Goal: Information Seeking & Learning: Learn about a topic

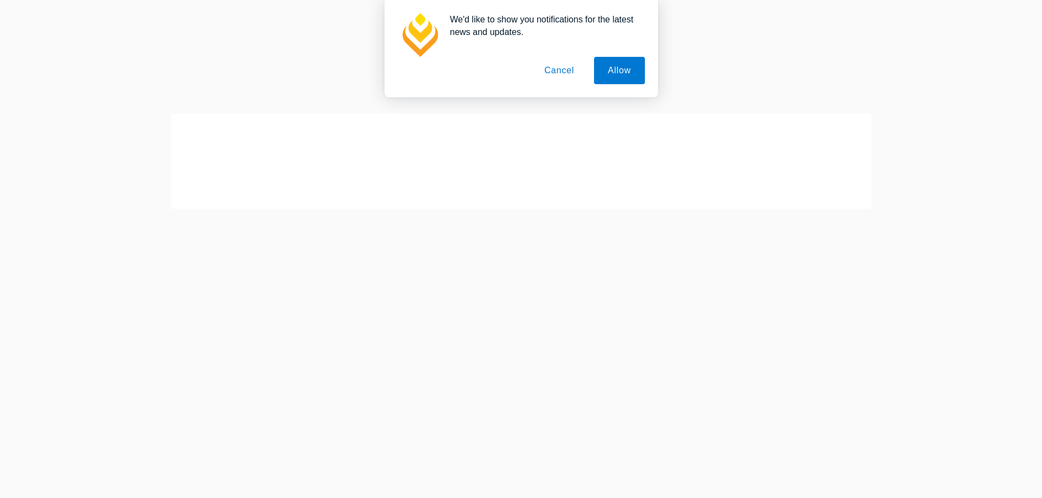
scroll to position [259, 0]
drag, startPoint x: 0, startPoint y: 0, endPoint x: 555, endPoint y: 67, distance: 559.1
click at [555, 67] on button "Cancel" at bounding box center [559, 70] width 57 height 27
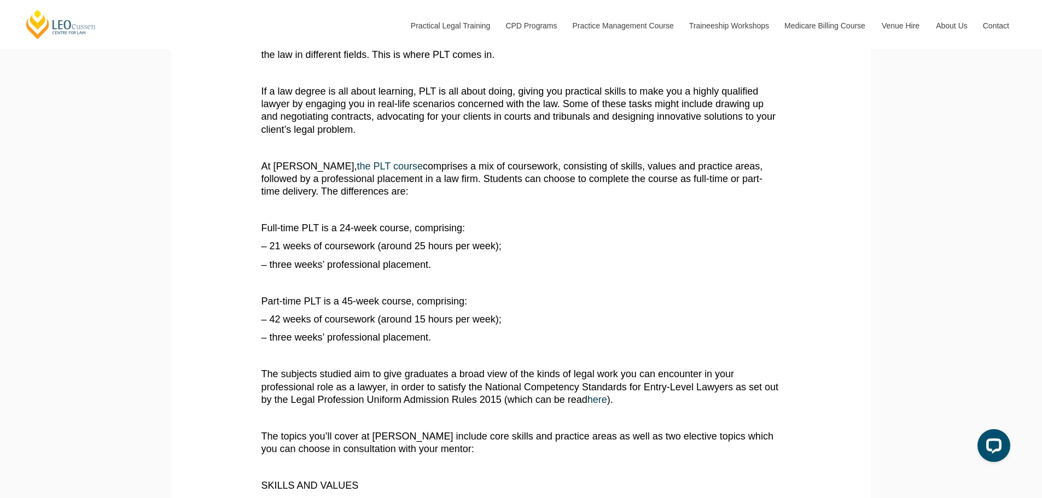
scroll to position [383, 0]
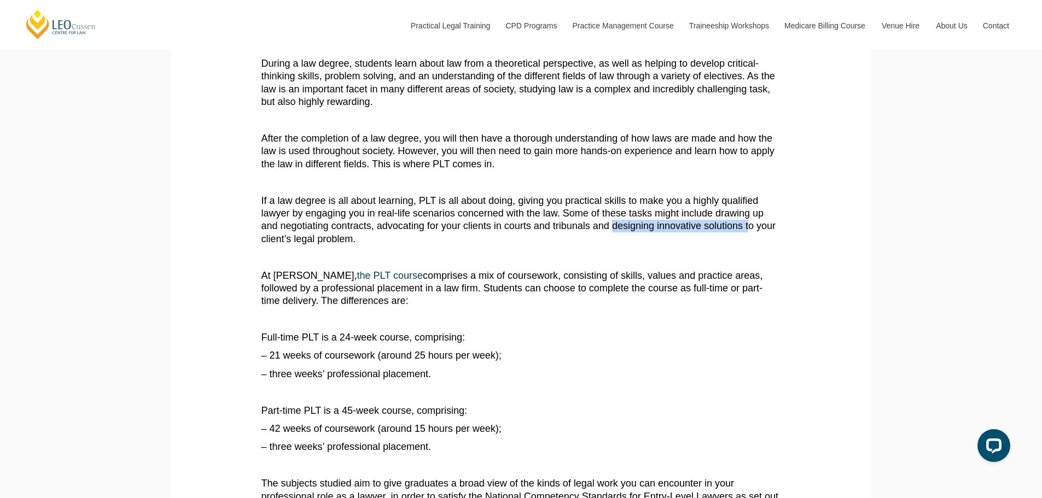
drag, startPoint x: 614, startPoint y: 227, endPoint x: 748, endPoint y: 230, distance: 133.5
click at [748, 230] on p "If a law degree is all about learning, PLT is all about doing, giving you pract…" at bounding box center [521, 220] width 520 height 51
click at [697, 243] on p "If a law degree is all about learning, PLT is all about doing, giving you pract…" at bounding box center [521, 220] width 520 height 51
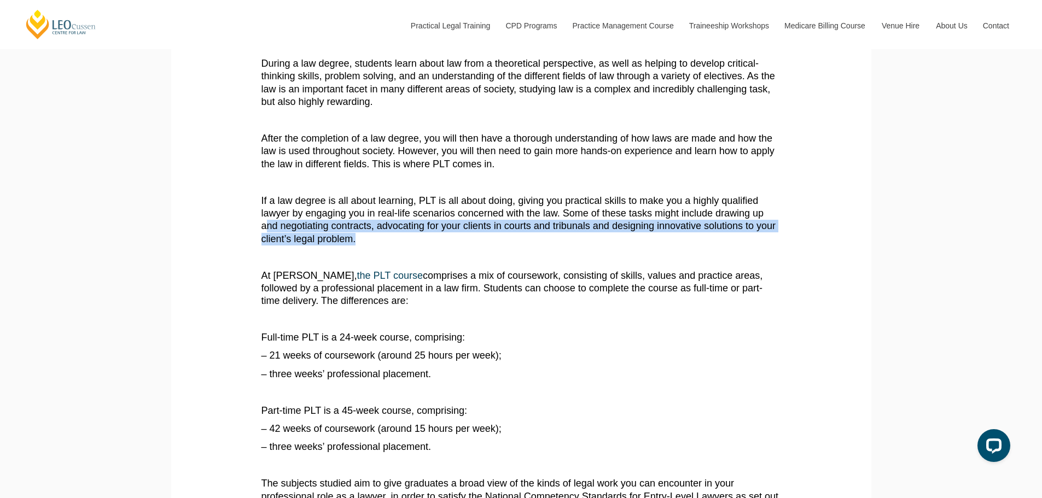
drag, startPoint x: 265, startPoint y: 233, endPoint x: 415, endPoint y: 249, distance: 150.7
click at [383, 243] on p "If a law degree is all about learning, PLT is all about doing, giving you pract…" at bounding box center [521, 220] width 520 height 51
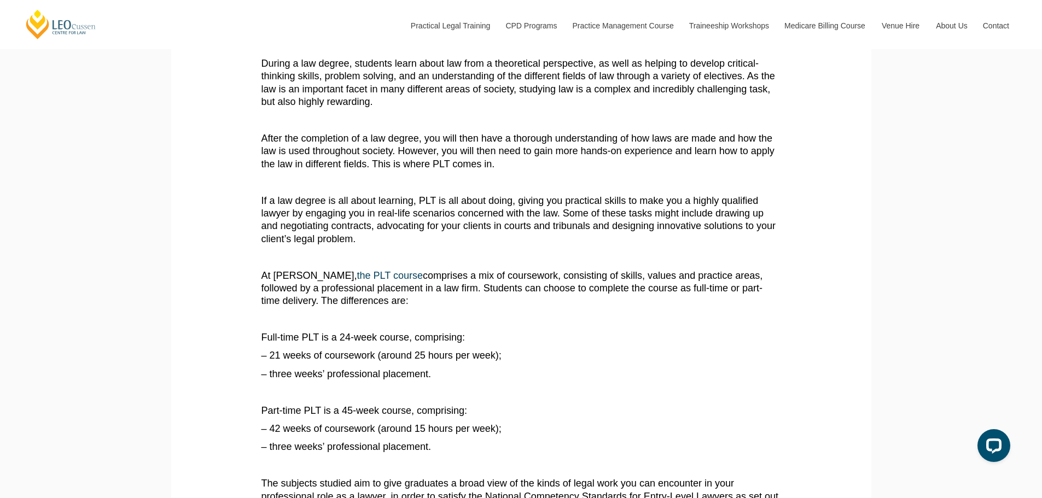
click at [495, 264] on p at bounding box center [521, 257] width 520 height 13
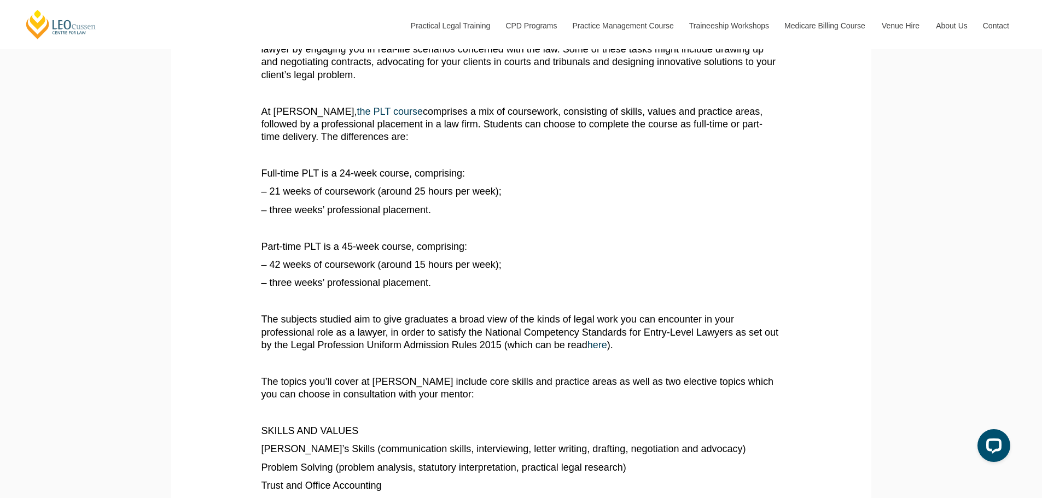
scroll to position [602, 0]
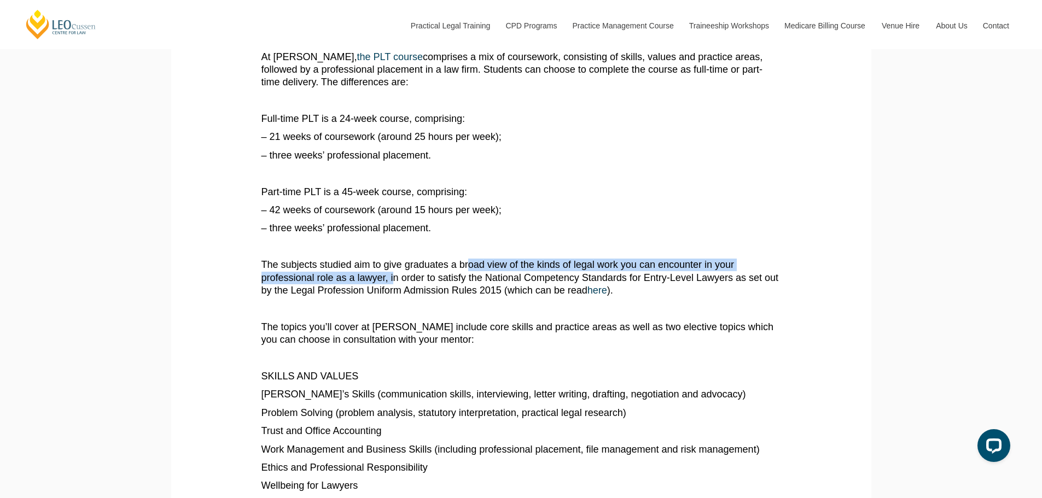
drag, startPoint x: 393, startPoint y: 274, endPoint x: 475, endPoint y: 271, distance: 82.1
click at [472, 272] on p "The subjects studied aim to give graduates a broad view of the kinds of legal w…" at bounding box center [521, 278] width 520 height 38
click at [485, 271] on p "The subjects studied aim to give graduates a broad view of the kinds of legal w…" at bounding box center [521, 278] width 520 height 38
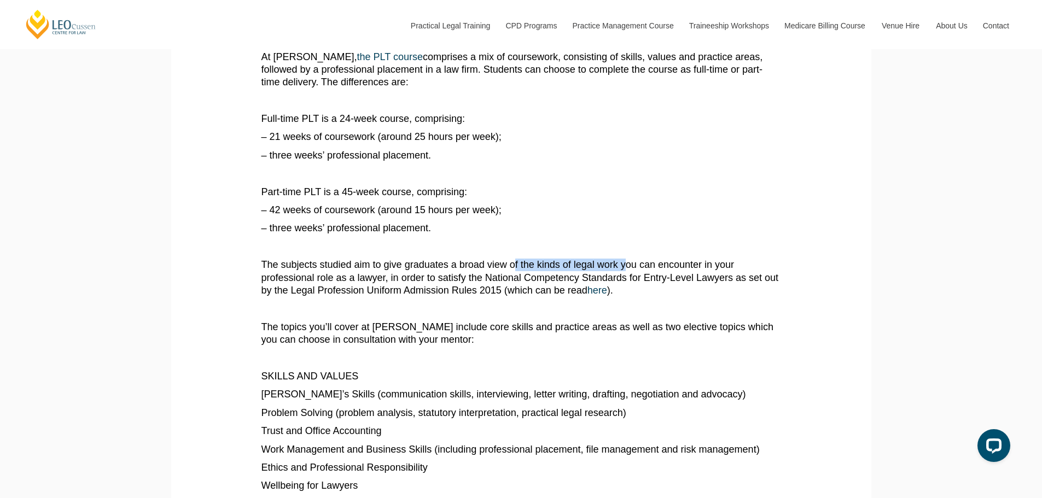
drag, startPoint x: 526, startPoint y: 266, endPoint x: 626, endPoint y: 268, distance: 100.6
click at [626, 268] on p "The subjects studied aim to give graduates a broad view of the kinds of legal w…" at bounding box center [521, 278] width 520 height 38
click at [677, 278] on p "The subjects studied aim to give graduates a broad view of the kinds of legal w…" at bounding box center [521, 278] width 520 height 38
drag, startPoint x: 528, startPoint y: 282, endPoint x: 642, endPoint y: 282, distance: 113.8
click at [642, 282] on p "The subjects studied aim to give graduates a broad view of the kinds of legal w…" at bounding box center [521, 278] width 520 height 38
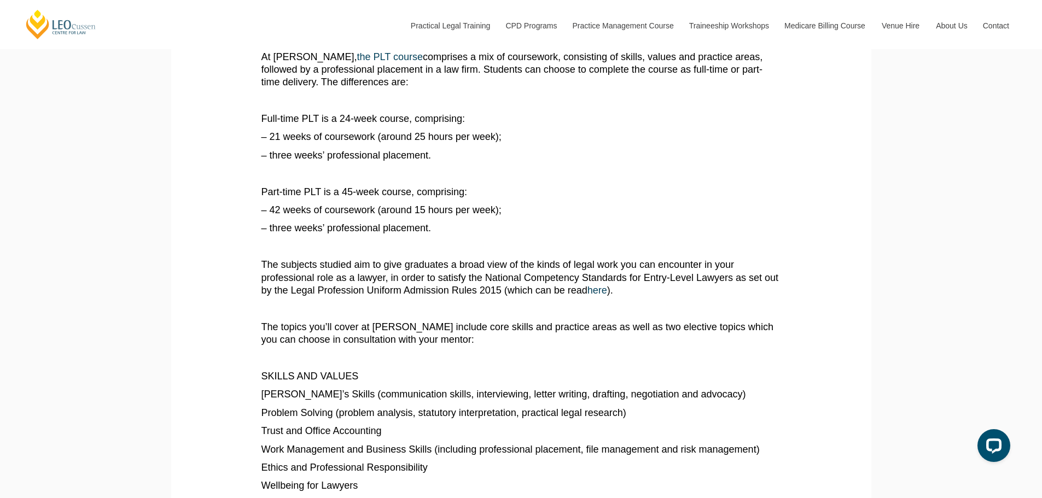
click at [701, 283] on p "The subjects studied aim to give graduates a broad view of the kinds of legal w…" at bounding box center [521, 278] width 520 height 38
drag, startPoint x: 647, startPoint y: 282, endPoint x: 680, endPoint y: 281, distance: 33.4
click at [680, 281] on p "The subjects studied aim to give graduates a broad view of the kinds of legal w…" at bounding box center [521, 278] width 520 height 38
click at [447, 282] on p "The subjects studied aim to give graduates a broad view of the kinds of legal w…" at bounding box center [521, 278] width 520 height 38
drag, startPoint x: 478, startPoint y: 292, endPoint x: 547, endPoint y: 292, distance: 69.5
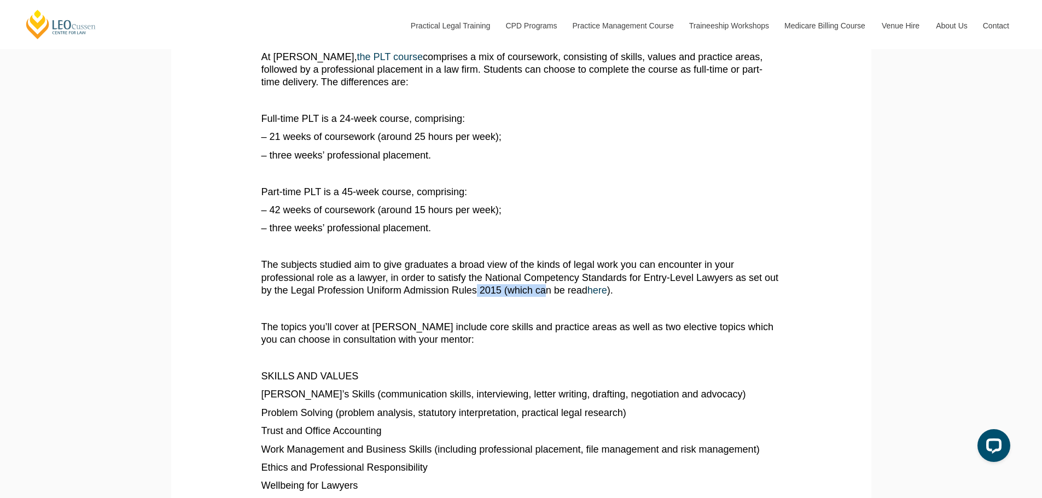
click at [547, 292] on p "The subjects studied aim to give graduates a broad view of the kinds of legal w…" at bounding box center [521, 278] width 520 height 38
click at [568, 297] on p "The subjects studied aim to give graduates a broad view of the kinds of legal w…" at bounding box center [521, 278] width 520 height 38
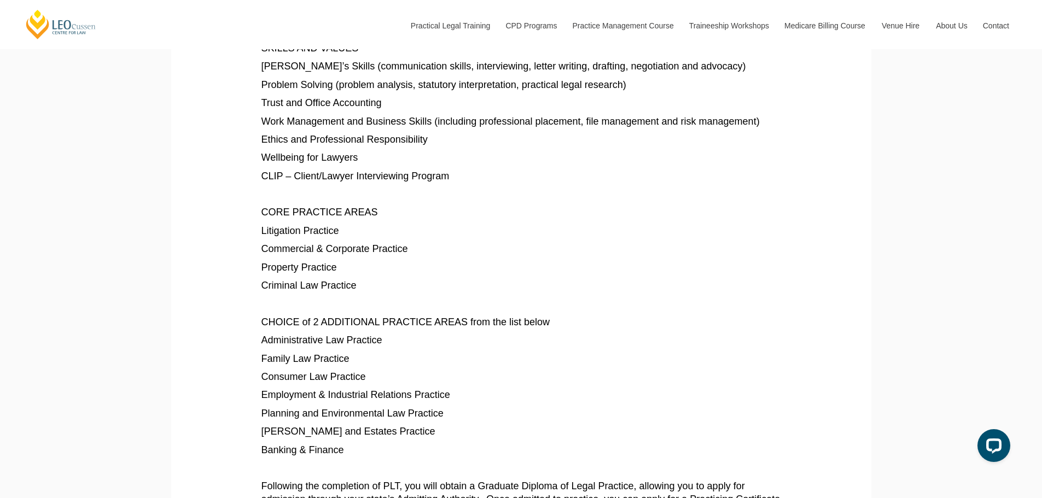
scroll to position [984, 0]
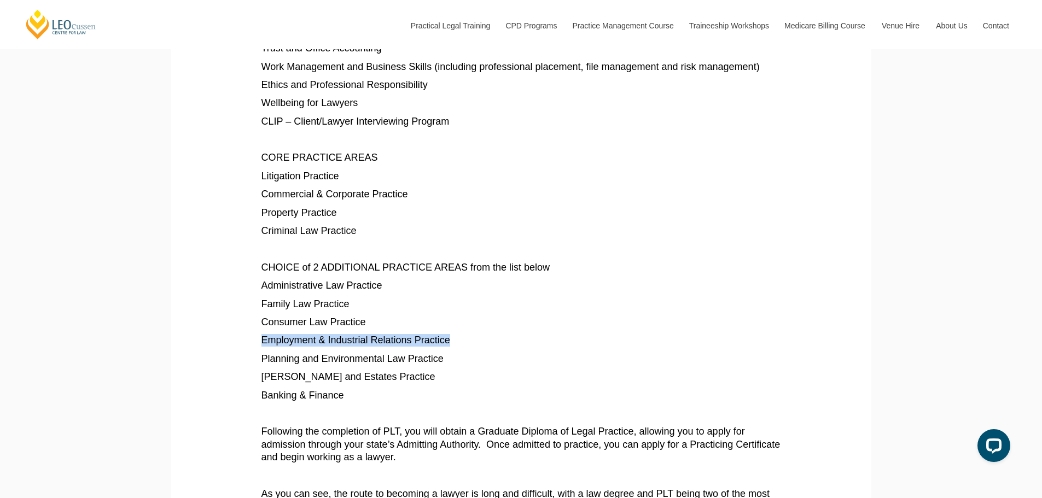
drag, startPoint x: 307, startPoint y: 344, endPoint x: 570, endPoint y: 345, distance: 263.1
click at [409, 362] on span "Planning and Environmental Law Practice" at bounding box center [352, 358] width 182 height 11
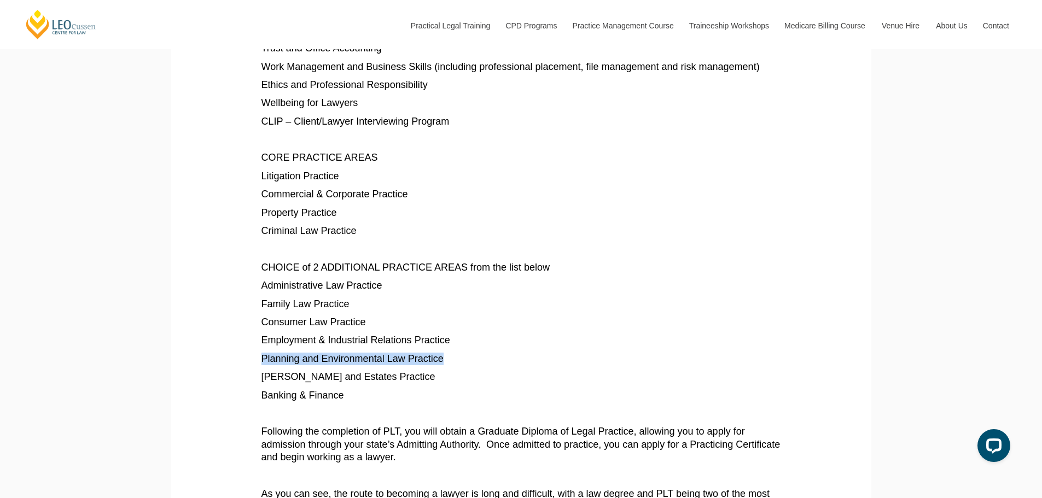
drag, startPoint x: 260, startPoint y: 362, endPoint x: 611, endPoint y: 363, distance: 350.6
click at [471, 355] on p "Planning and Environmental Law Practice" at bounding box center [521, 359] width 520 height 13
drag, startPoint x: 300, startPoint y: 345, endPoint x: 358, endPoint y: 346, distance: 58.0
click at [358, 346] on span "Employment & Industrial Relations Practice" at bounding box center [355, 340] width 189 height 11
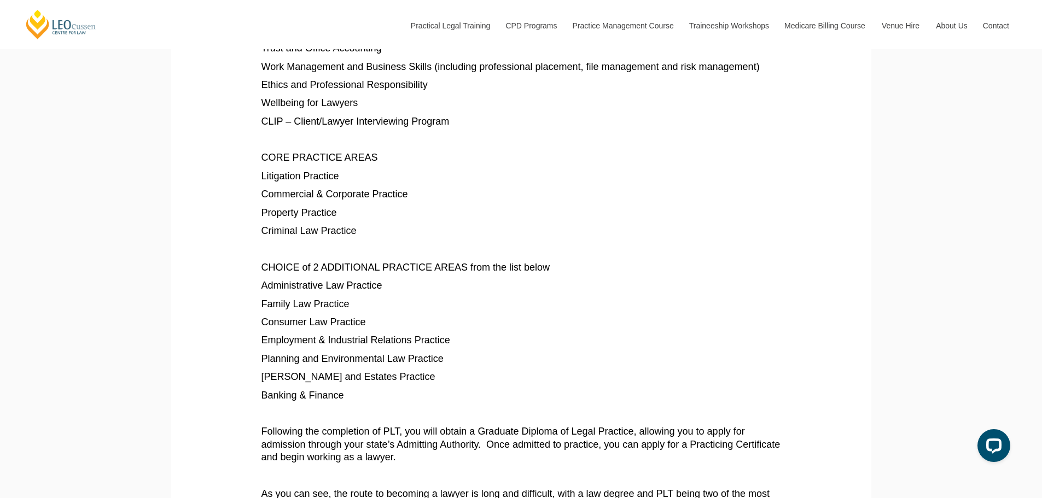
click at [261, 355] on span "Planning and Environmental Law Practice" at bounding box center [352, 358] width 182 height 11
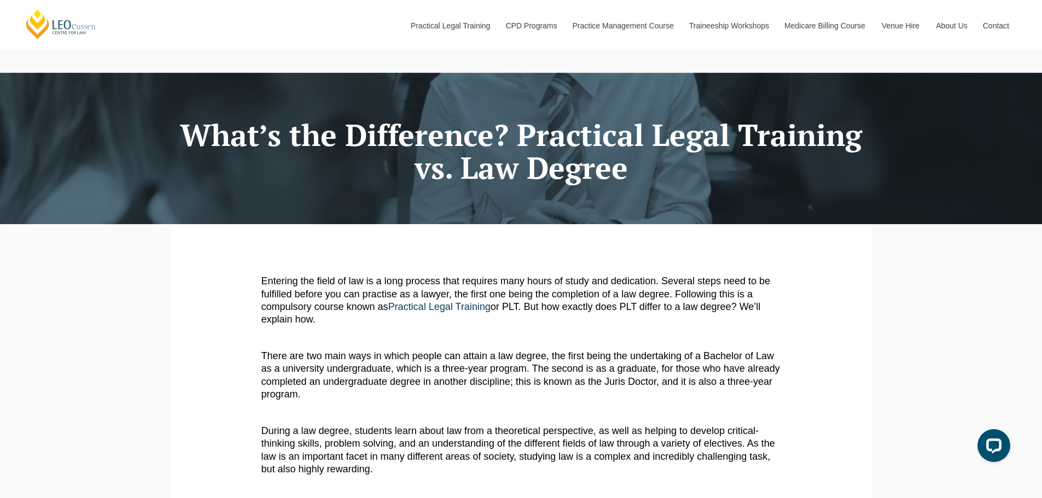
scroll to position [0, 0]
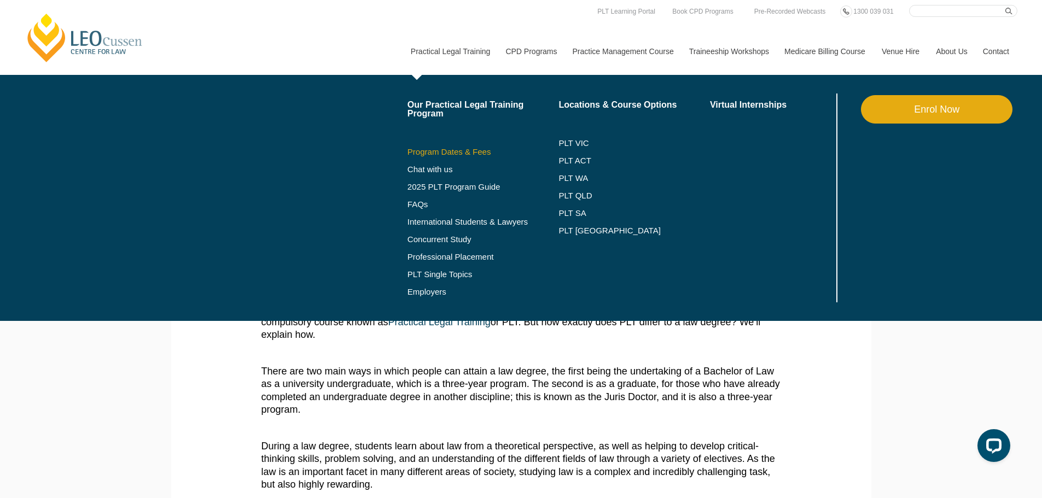
click at [441, 151] on link "Program Dates & Fees" at bounding box center [482, 152] width 151 height 9
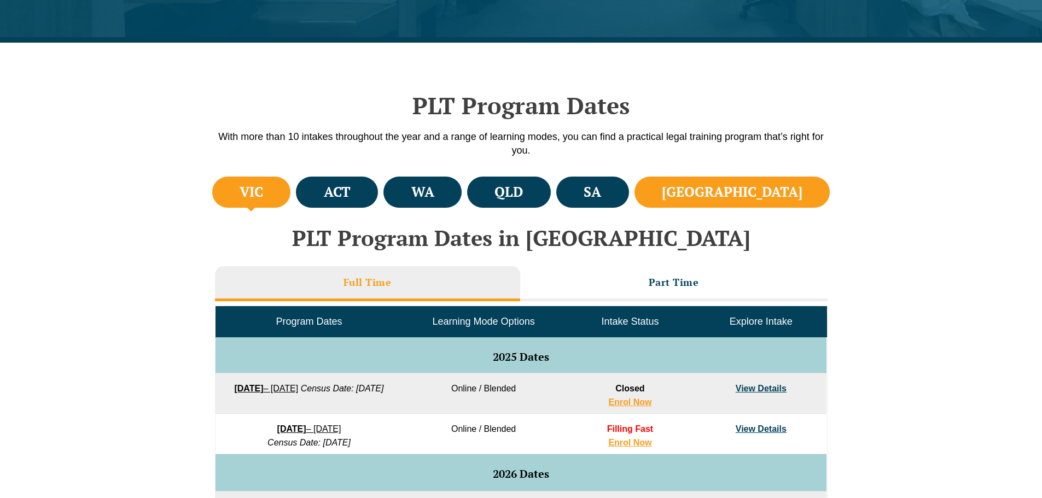
click at [808, 194] on li "[GEOGRAPHIC_DATA]" at bounding box center [732, 192] width 196 height 31
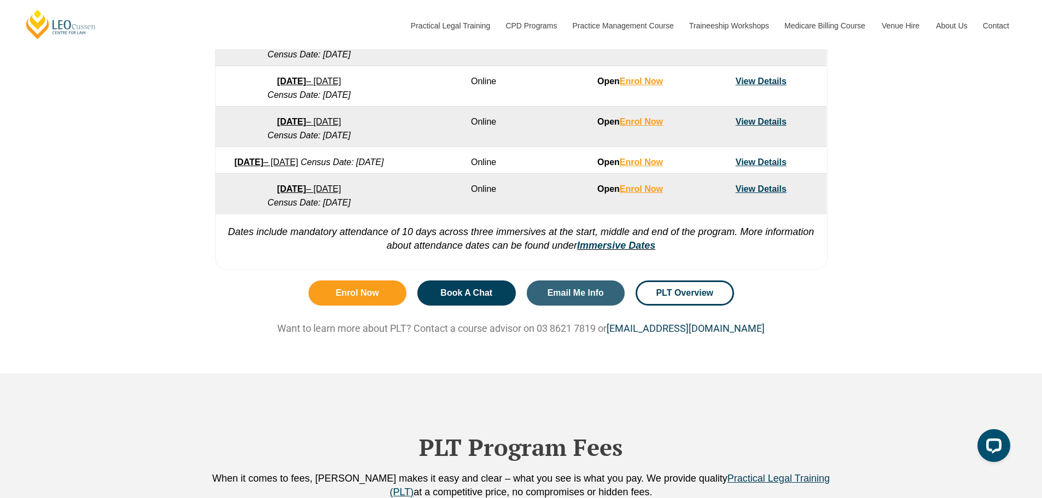
scroll to position [557, 0]
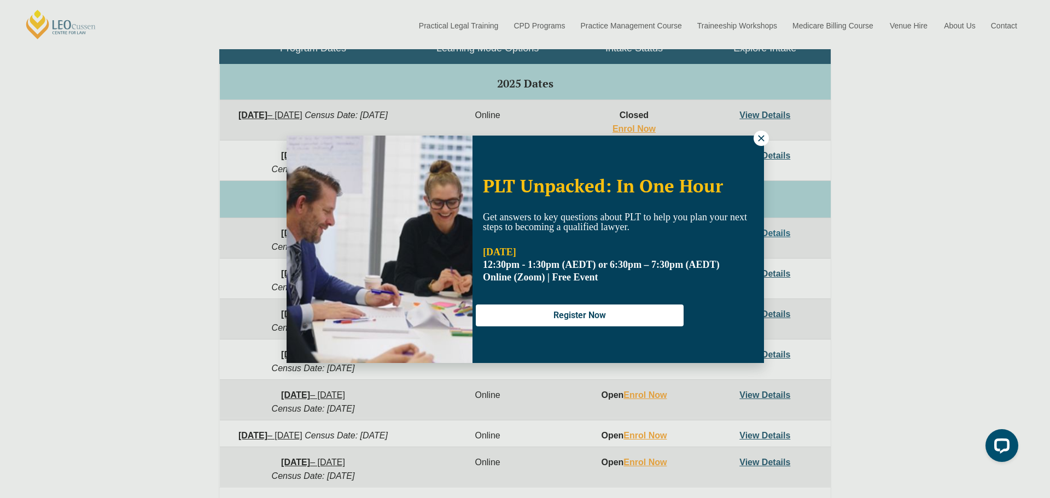
click at [757, 139] on icon at bounding box center [761, 138] width 10 height 10
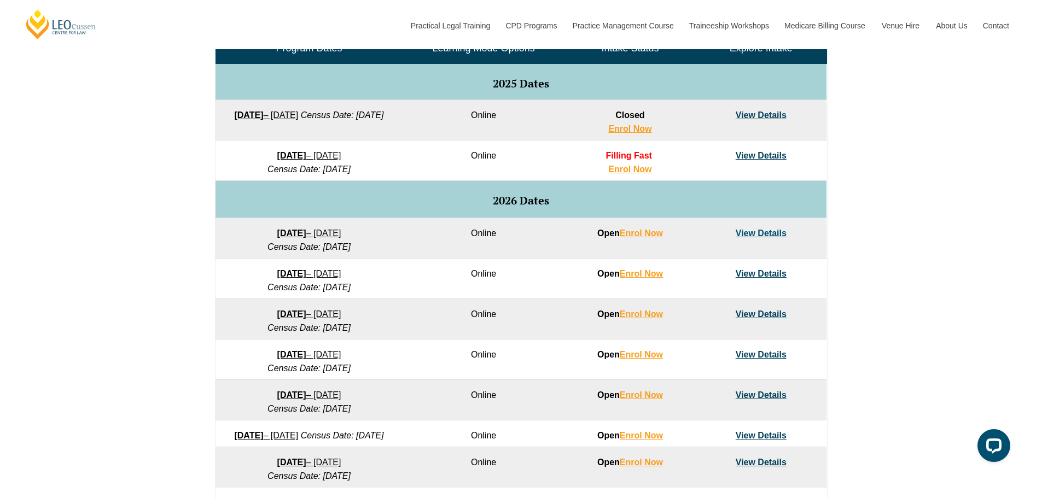
click at [755, 155] on link "View Details" at bounding box center [761, 155] width 51 height 9
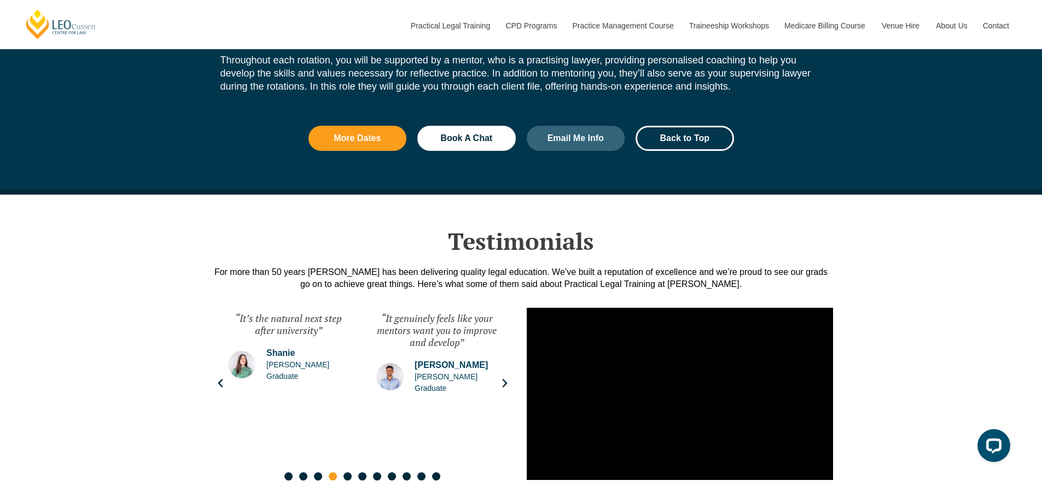
scroll to position [1969, 0]
